Goal: Task Accomplishment & Management: Manage account settings

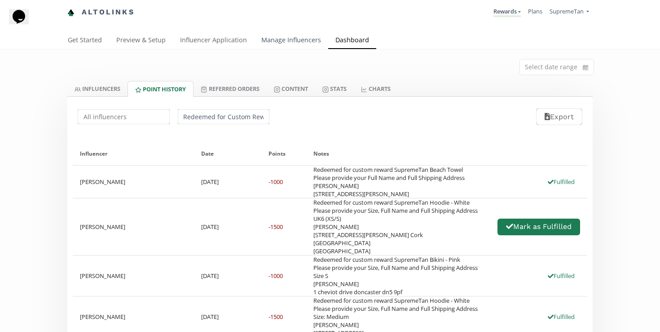
click at [297, 37] on link "Manage Influencers" at bounding box center [291, 41] width 74 height 18
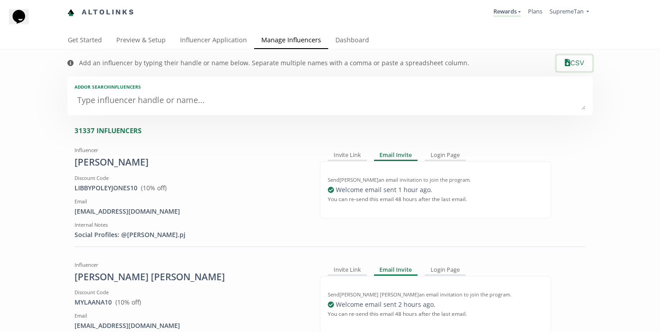
click at [575, 66] on button "CSV" at bounding box center [574, 62] width 39 height 19
click at [341, 38] on link "Dashboard" at bounding box center [352, 41] width 48 height 18
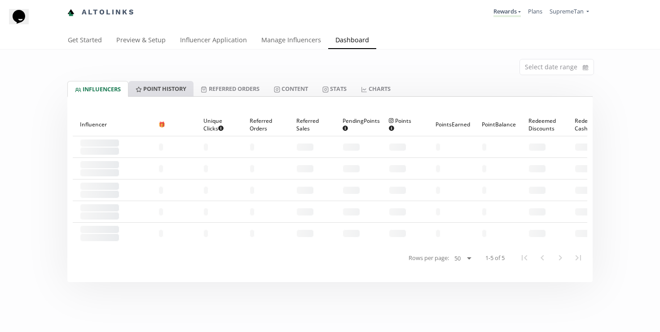
click at [153, 88] on link "Point HISTORY" at bounding box center [160, 88] width 65 height 15
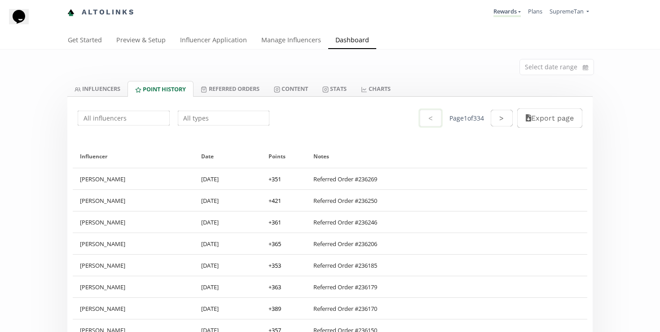
click at [229, 113] on input "text" at bounding box center [224, 118] width 95 height 18
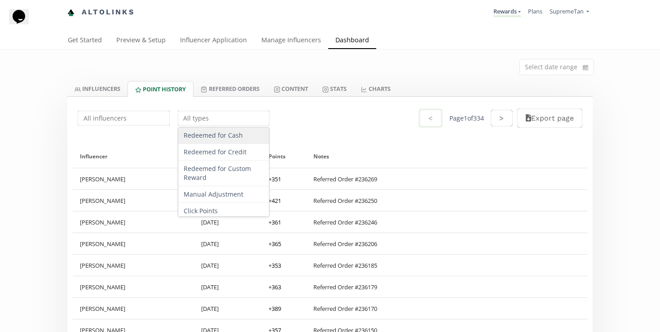
click at [223, 138] on div "Redeemed for Cash" at bounding box center [223, 135] width 91 height 17
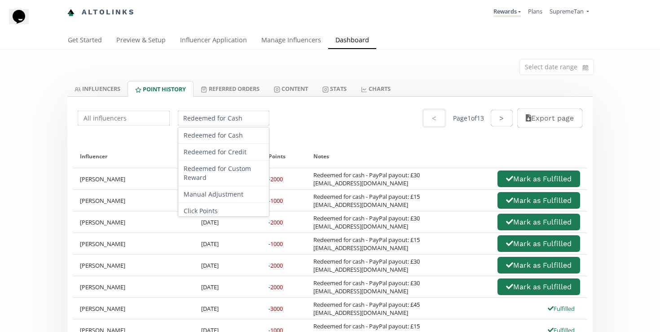
click at [193, 114] on input "Redeemed for Cash" at bounding box center [224, 118] width 95 height 18
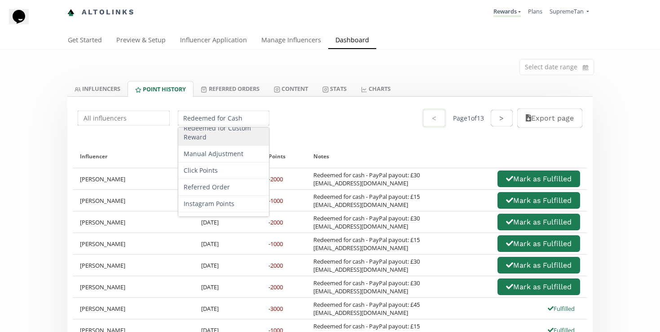
scroll to position [53, 0]
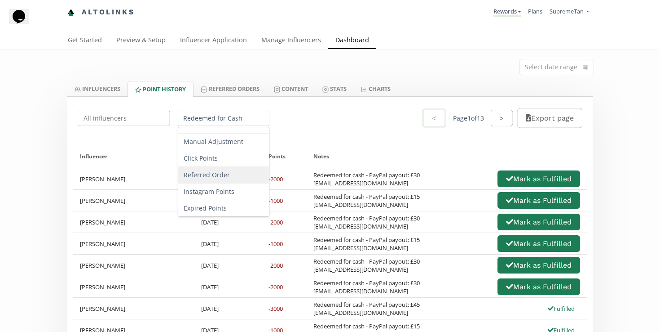
click at [205, 175] on div "Referred Order" at bounding box center [223, 175] width 91 height 17
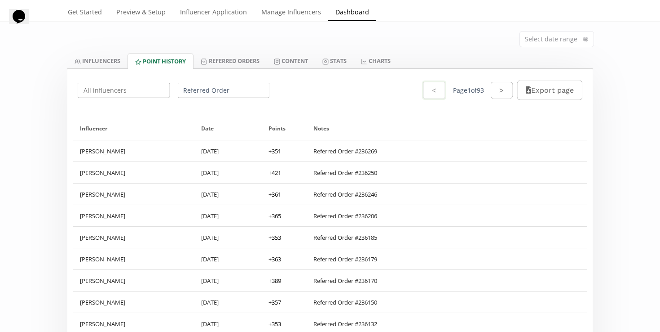
scroll to position [0, 0]
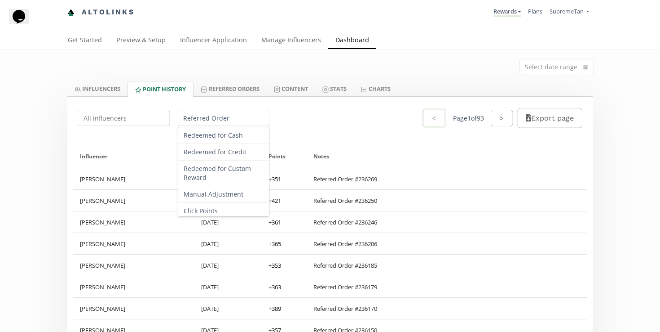
click at [202, 122] on input "Referred Order" at bounding box center [224, 118] width 95 height 18
click at [227, 139] on div "Redeemed for Cash" at bounding box center [223, 135] width 91 height 17
type input "Redeemed for Cash"
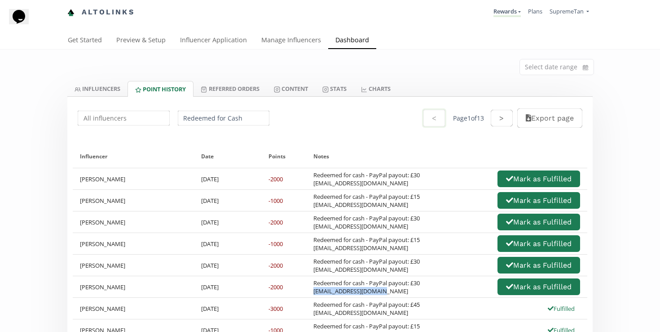
drag, startPoint x: 393, startPoint y: 292, endPoint x: 315, endPoint y: 293, distance: 77.3
click at [315, 293] on div "Redeemed for cash - PayPal payout: £30 [EMAIL_ADDRESS][DOMAIN_NAME]" at bounding box center [367, 287] width 106 height 16
copy div "[EMAIL_ADDRESS][DOMAIN_NAME]"
click at [515, 288] on button "Mark as Fulfilled" at bounding box center [538, 286] width 85 height 19
click at [427, 256] on div "Redeemed for cash - PayPal payout: £30 [EMAIL_ADDRESS][DOMAIN_NAME] [PERSON_NAM…" at bounding box center [447, 264] width 267 height 19
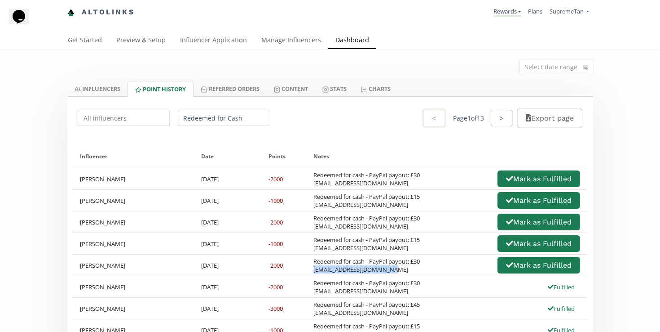
drag, startPoint x: 398, startPoint y: 271, endPoint x: 314, endPoint y: 271, distance: 84.0
click at [314, 271] on div "Redeemed for cash - PayPal payout: £30 [EMAIL_ADDRESS][DOMAIN_NAME]" at bounding box center [367, 265] width 106 height 16
copy div "[EMAIL_ADDRESS][DOMAIN_NAME]"
click at [510, 269] on button "Mark as Fulfilled" at bounding box center [538, 264] width 85 height 19
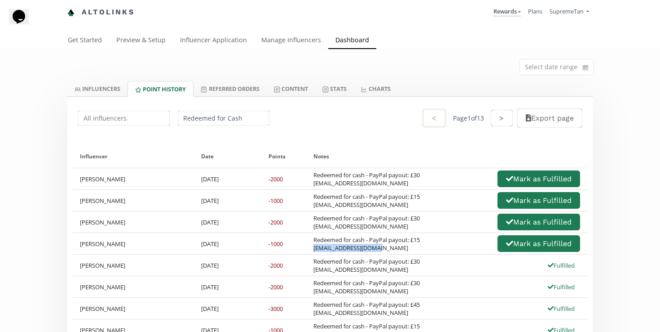
drag, startPoint x: 394, startPoint y: 249, endPoint x: 312, endPoint y: 248, distance: 81.8
click at [312, 248] on div "Redeemed for cash - PayPal payout: £15 [EMAIL_ADDRESS][DOMAIN_NAME] [PERSON_NAM…" at bounding box center [446, 243] width 281 height 21
copy div "[EMAIL_ADDRESS][DOMAIN_NAME]"
click at [426, 247] on div "Redeemed for cash - PayPal payout: £15 [EMAIL_ADDRESS][DOMAIN_NAME] [PERSON_NAM…" at bounding box center [447, 243] width 267 height 19
click at [509, 248] on button "Mark as Fulfilled" at bounding box center [538, 243] width 85 height 19
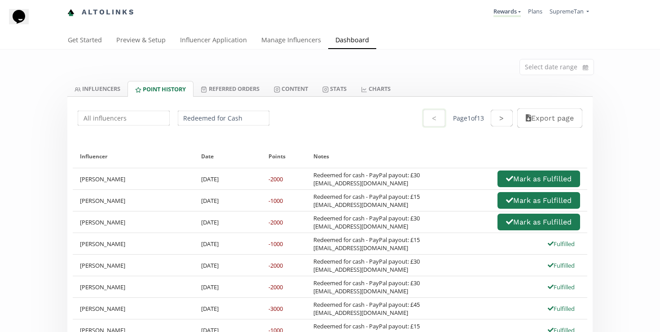
click at [415, 228] on div "Redeemed for cash - PayPal payout: £30 [EMAIL_ADDRESS][DOMAIN_NAME]" at bounding box center [367, 222] width 106 height 16
drag, startPoint x: 386, startPoint y: 228, endPoint x: 315, endPoint y: 227, distance: 71.4
click at [315, 227] on div "Redeemed for cash - PayPal payout: £30 [EMAIL_ADDRESS][DOMAIN_NAME]" at bounding box center [367, 222] width 106 height 16
copy div "[EMAIL_ADDRESS][DOMAIN_NAME]"
click at [438, 217] on div "Redeemed for cash - PayPal payout: £30 [EMAIL_ADDRESS][DOMAIN_NAME] [PERSON_NAM…" at bounding box center [447, 221] width 267 height 19
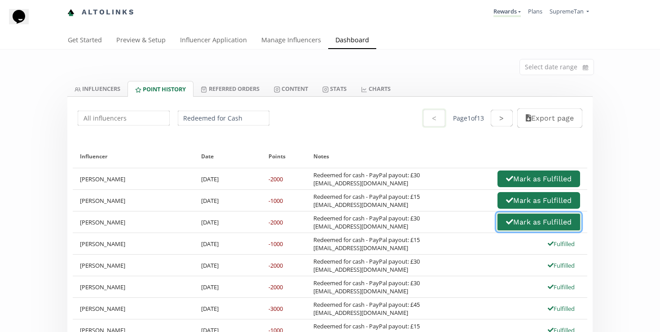
click at [509, 224] on icon "button" at bounding box center [509, 221] width 7 height 7
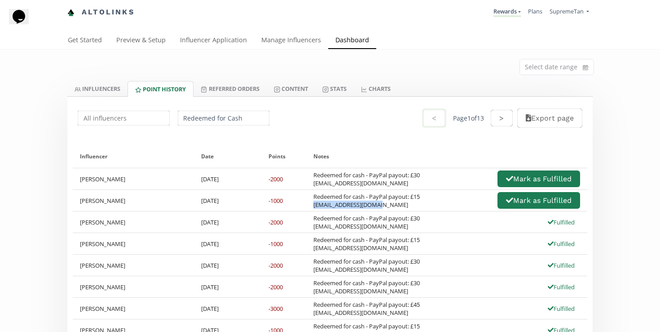
drag, startPoint x: 377, startPoint y: 206, endPoint x: 310, endPoint y: 207, distance: 67.4
click at [310, 207] on div "Redeemed for cash - PayPal payout: £15 [EMAIL_ADDRESS][DOMAIN_NAME] [PERSON_NAM…" at bounding box center [446, 200] width 281 height 21
copy div "[EMAIL_ADDRESS][DOMAIN_NAME]"
click at [454, 203] on div "Redeemed for cash - PayPal payout: £15 [EMAIL_ADDRESS][DOMAIN_NAME] [PERSON_NAM…" at bounding box center [447, 199] width 267 height 19
click at [506, 202] on icon "button" at bounding box center [509, 199] width 7 height 7
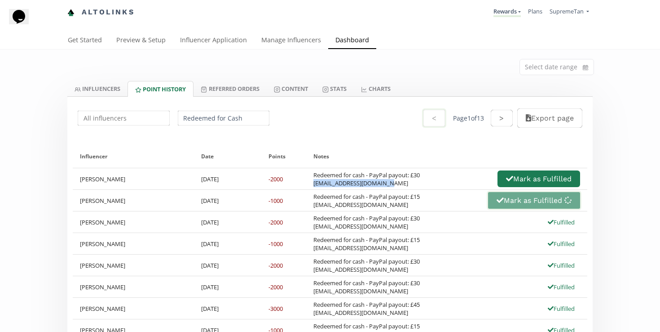
drag, startPoint x: 403, startPoint y: 186, endPoint x: 314, endPoint y: 185, distance: 89.4
click at [314, 185] on div "Redeemed for cash - PayPal payout: £30 [EMAIL_ADDRESS][DOMAIN_NAME]" at bounding box center [367, 179] width 106 height 16
copy div "[EMAIL_ADDRESS][DOMAIN_NAME]"
click at [438, 179] on div "Redeemed for cash - PayPal payout: £30 [EMAIL_ADDRESS][DOMAIN_NAME] [PERSON_NAM…" at bounding box center [447, 178] width 267 height 19
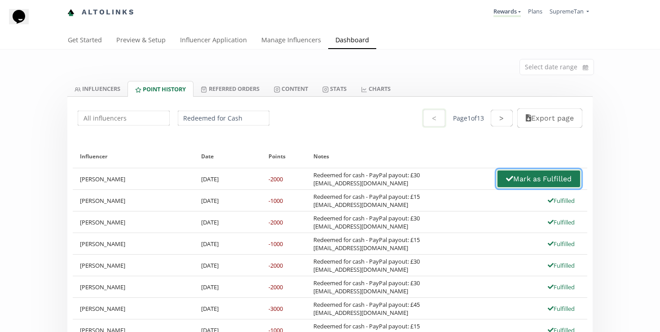
click at [510, 182] on icon "button" at bounding box center [509, 178] width 7 height 7
click at [438, 160] on div "Notes" at bounding box center [447, 156] width 267 height 23
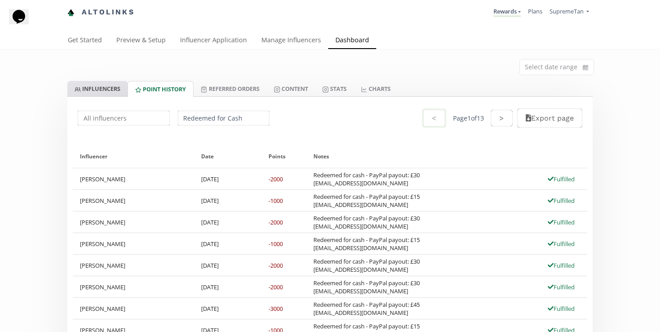
click at [99, 91] on link "INFLUENCERS" at bounding box center [97, 88] width 60 height 15
